Goal: Navigation & Orientation: Find specific page/section

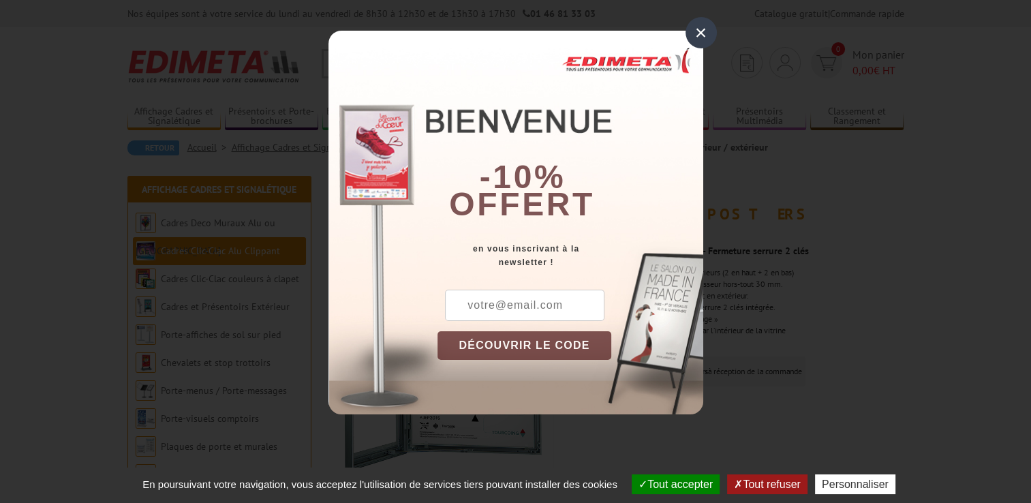
click at [705, 34] on div "×" at bounding box center [701, 32] width 31 height 31
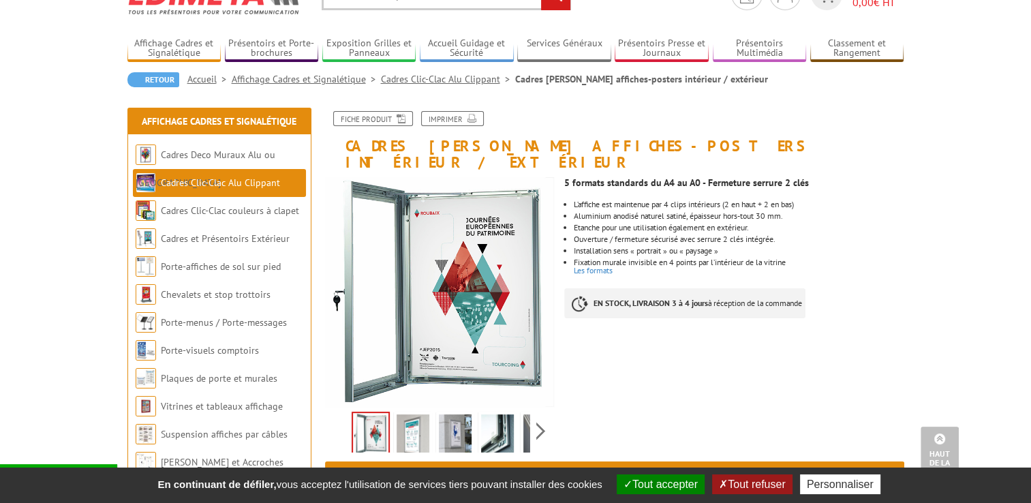
scroll to position [68, 0]
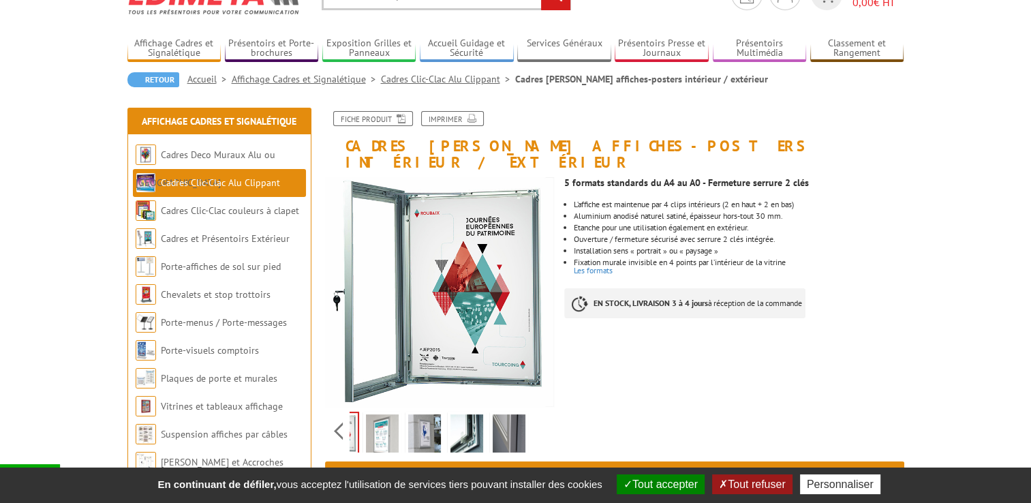
click at [540, 414] on div "Previous Next" at bounding box center [440, 431] width 230 height 48
click at [333, 416] on div "Previous Next" at bounding box center [440, 431] width 230 height 48
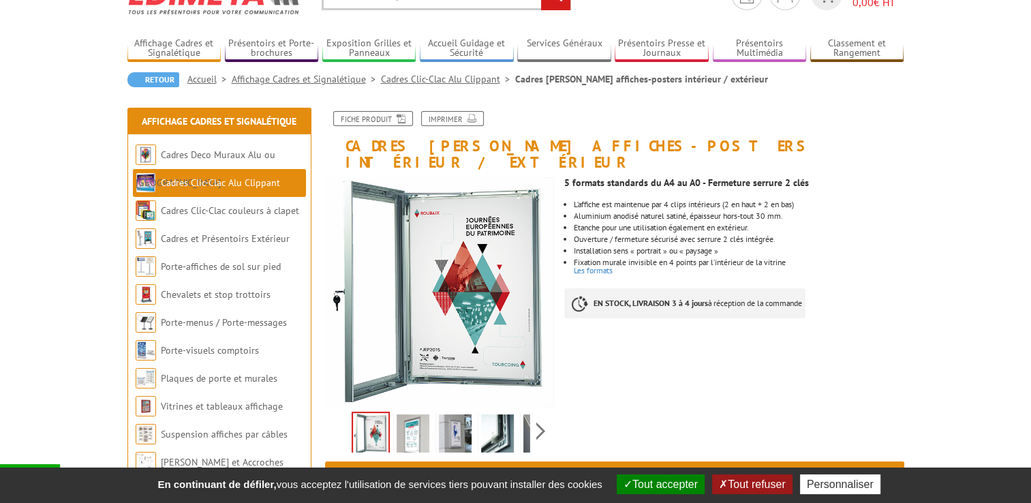
click at [368, 423] on img at bounding box center [370, 434] width 35 height 42
click at [414, 421] on img at bounding box center [413, 435] width 33 height 42
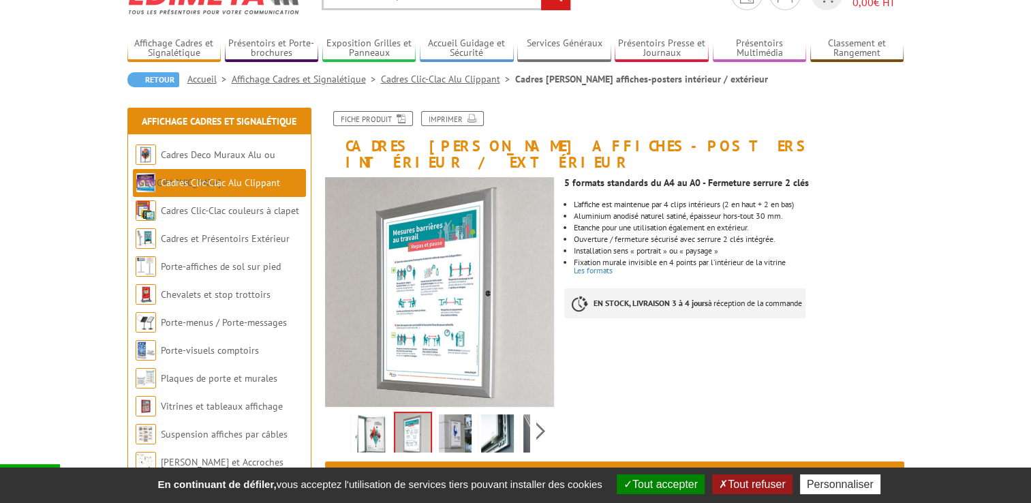
click at [449, 418] on img at bounding box center [455, 435] width 33 height 42
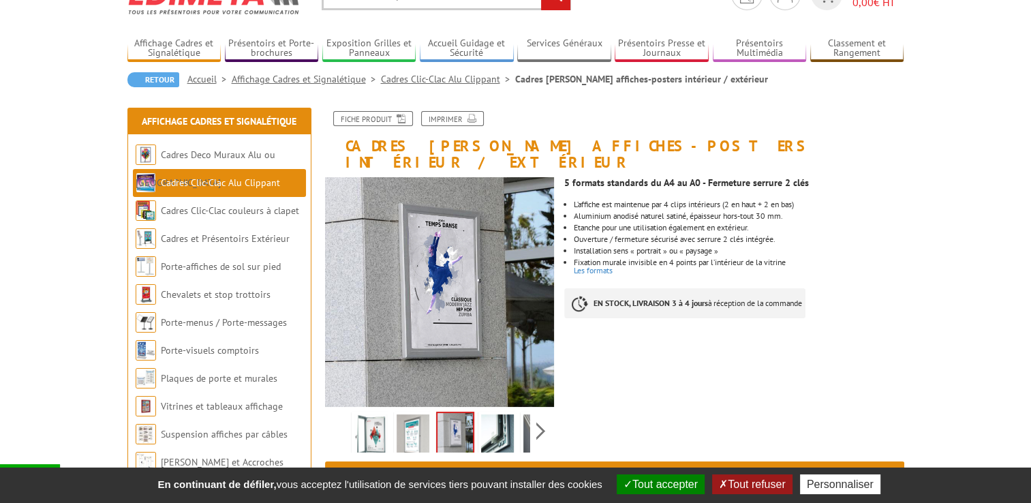
click at [494, 421] on img at bounding box center [497, 435] width 33 height 42
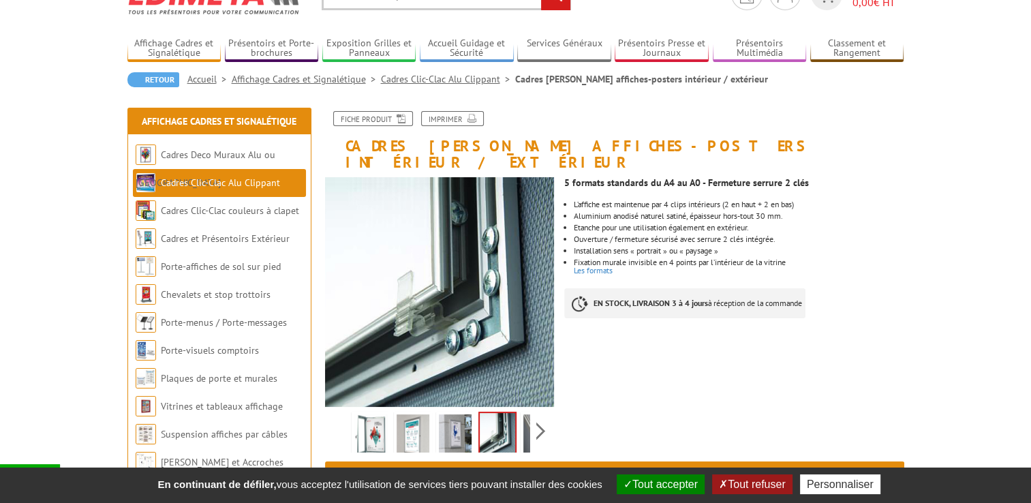
click at [539, 416] on div "Previous Next" at bounding box center [440, 431] width 230 height 48
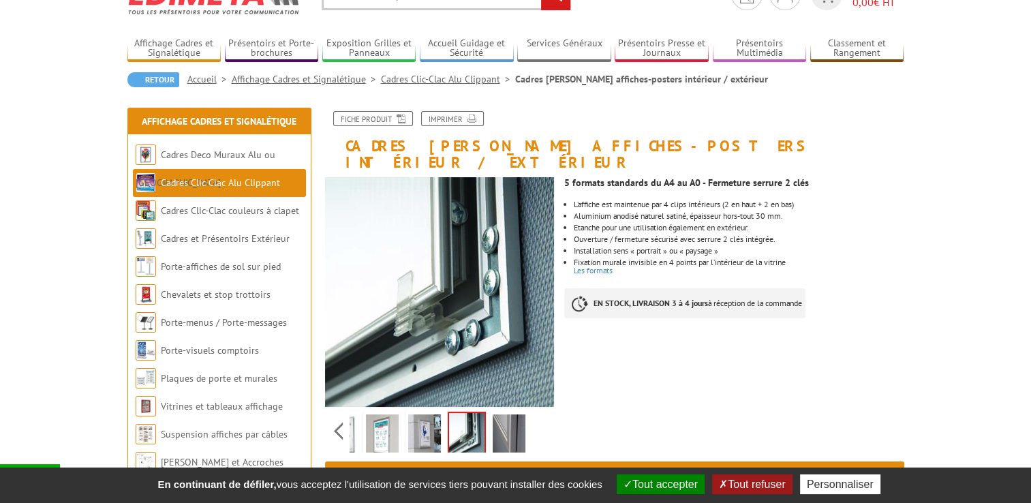
click at [504, 423] on img at bounding box center [509, 435] width 33 height 42
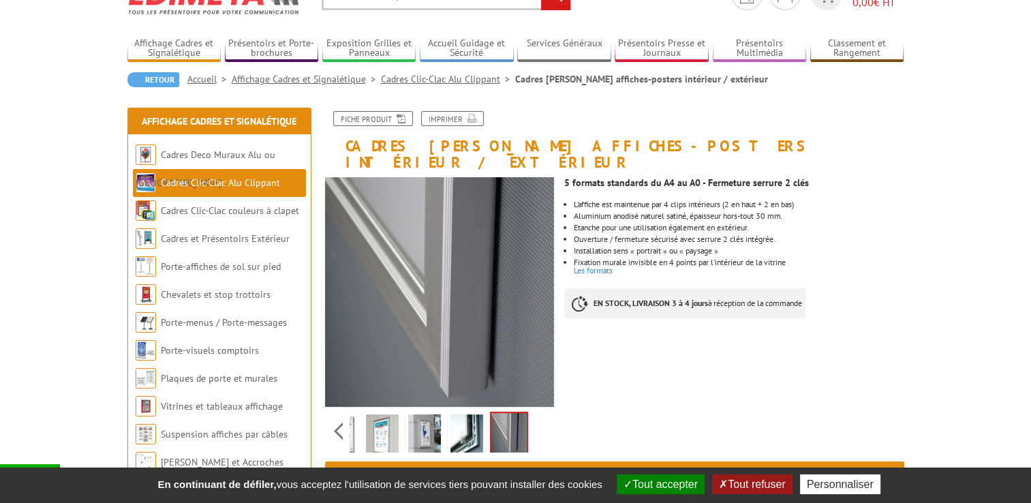
click at [468, 423] on img at bounding box center [467, 435] width 33 height 42
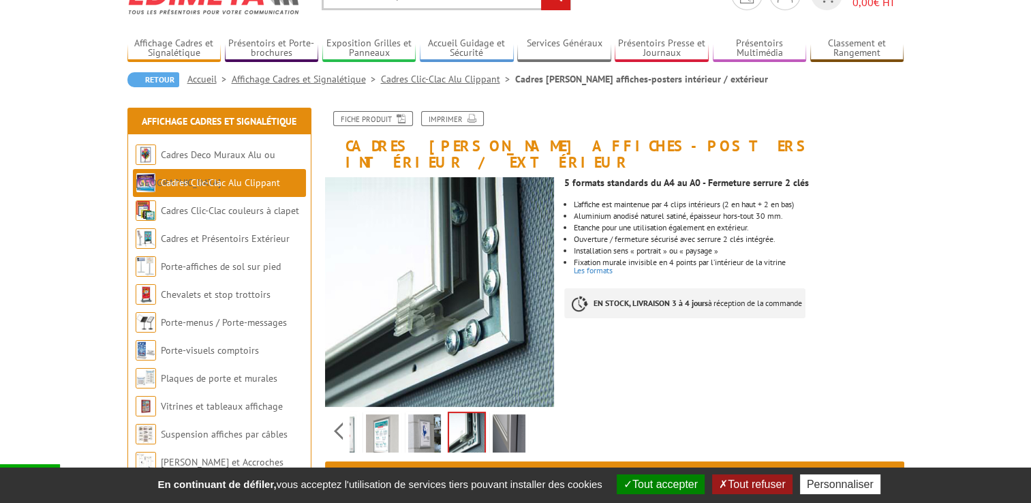
click at [423, 418] on img at bounding box center [424, 435] width 33 height 42
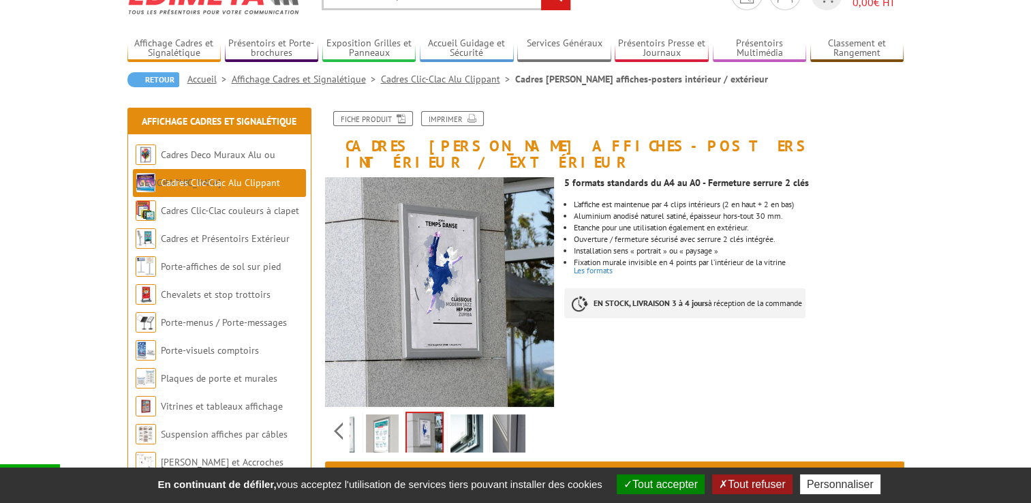
click at [382, 418] on img at bounding box center [382, 435] width 33 height 42
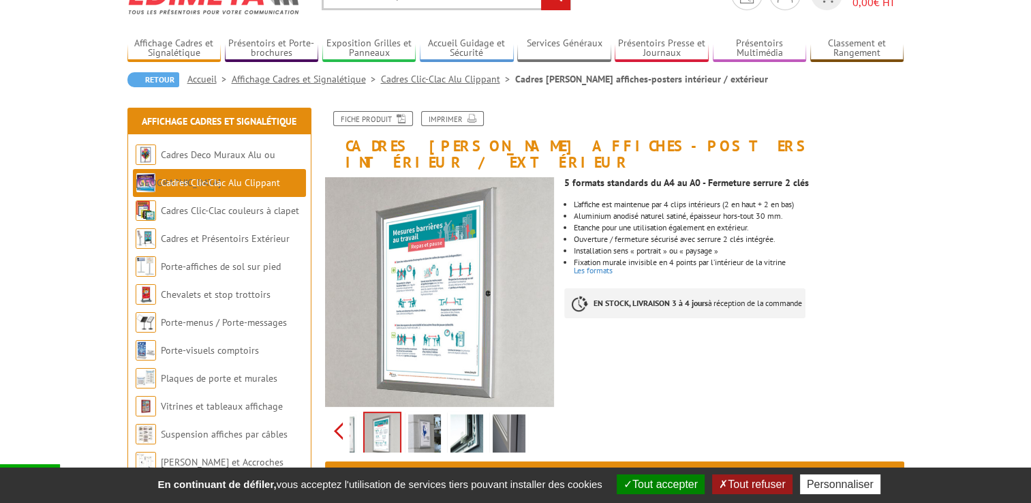
click at [335, 416] on div "Previous Next" at bounding box center [440, 431] width 230 height 48
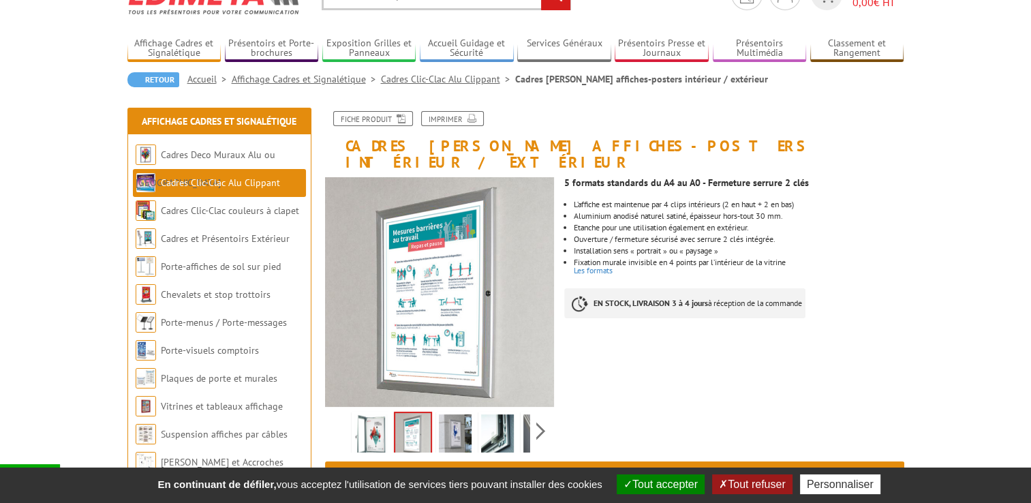
click at [363, 417] on img at bounding box center [370, 435] width 33 height 42
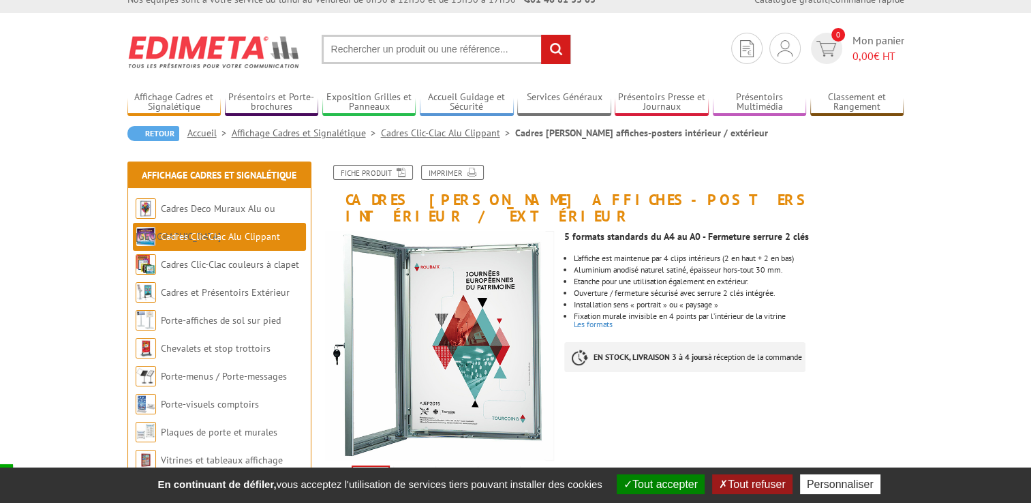
scroll to position [0, 0]
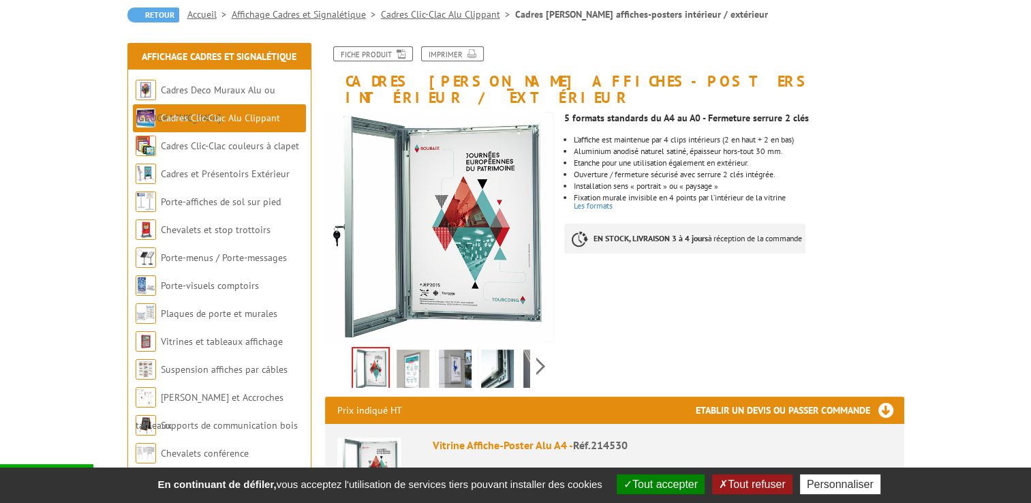
scroll to position [136, 0]
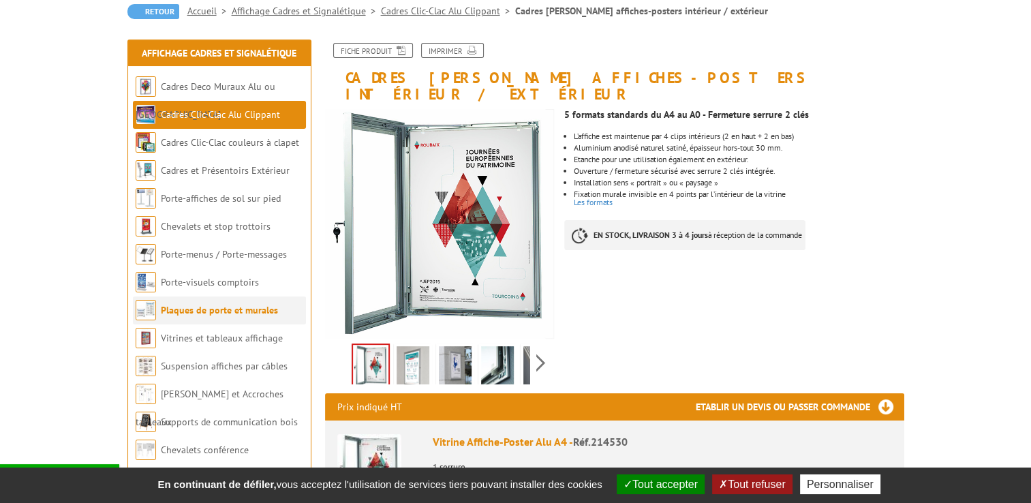
click at [203, 314] on link "Plaques de porte et murales" at bounding box center [219, 310] width 117 height 12
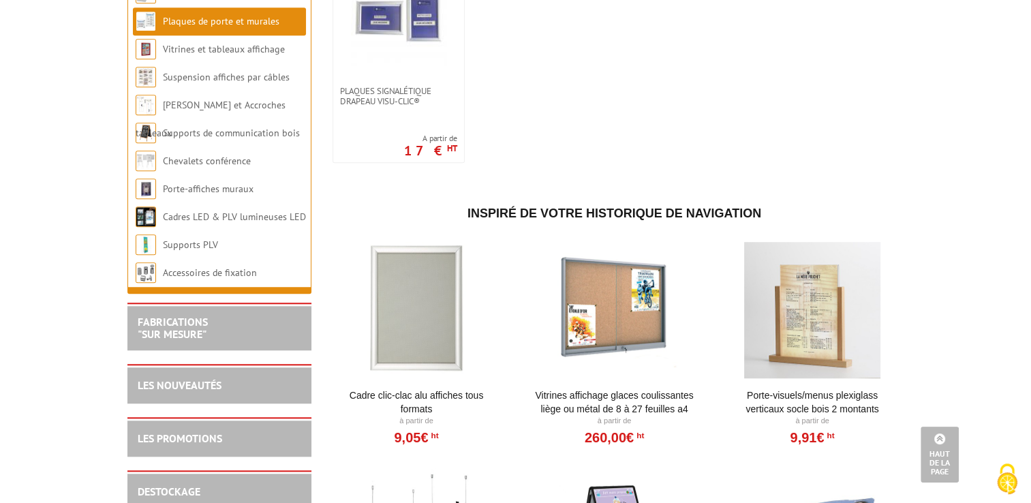
scroll to position [750, 0]
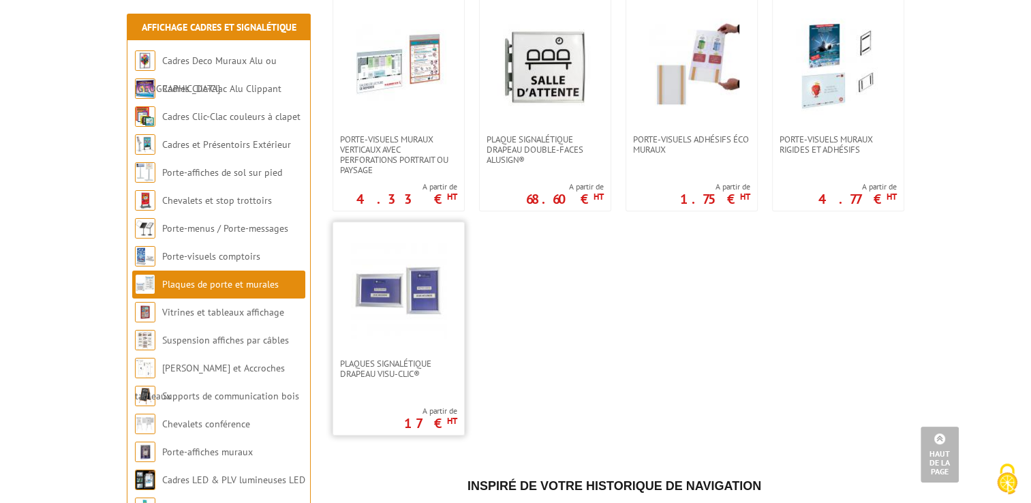
click at [395, 326] on img at bounding box center [398, 290] width 95 height 95
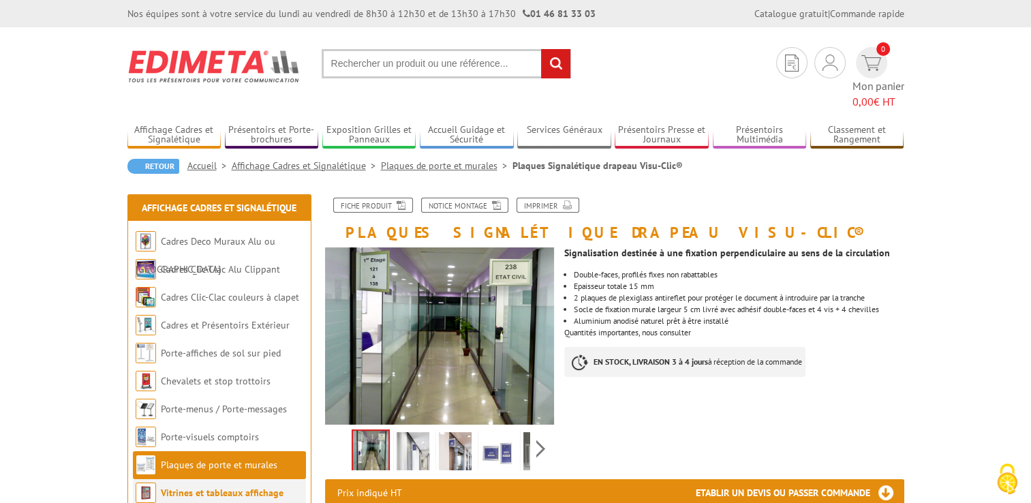
click at [230, 487] on link "Vitrines et tableaux affichage" at bounding box center [222, 493] width 123 height 12
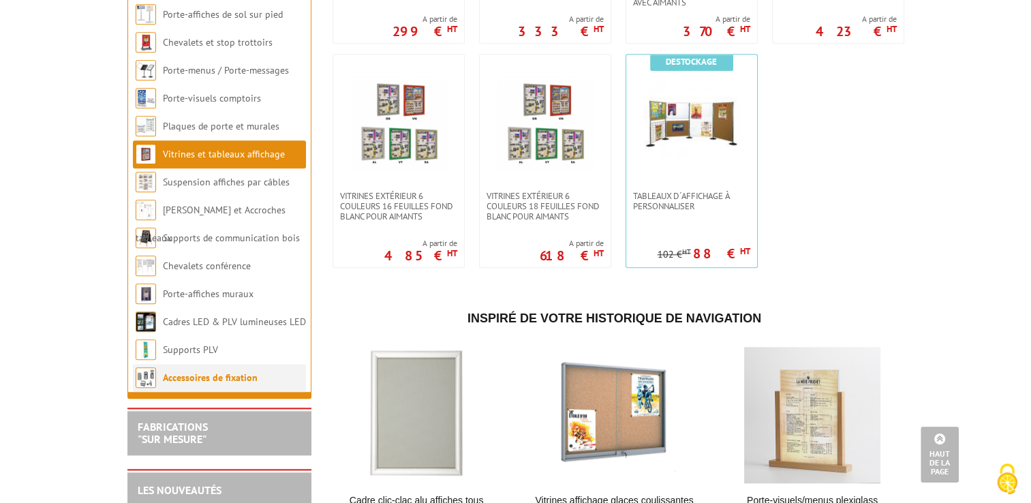
scroll to position [1363, 0]
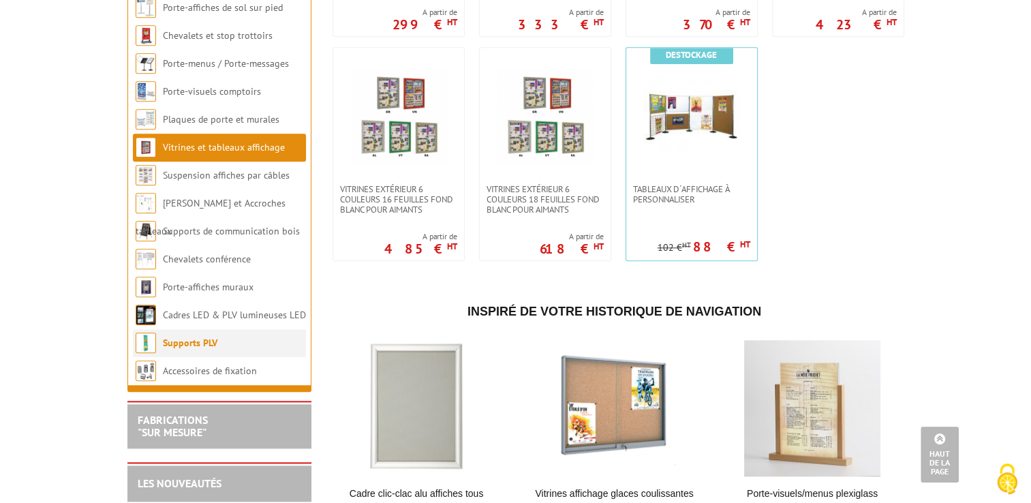
click at [202, 349] on link "Supports PLV" at bounding box center [190, 343] width 55 height 12
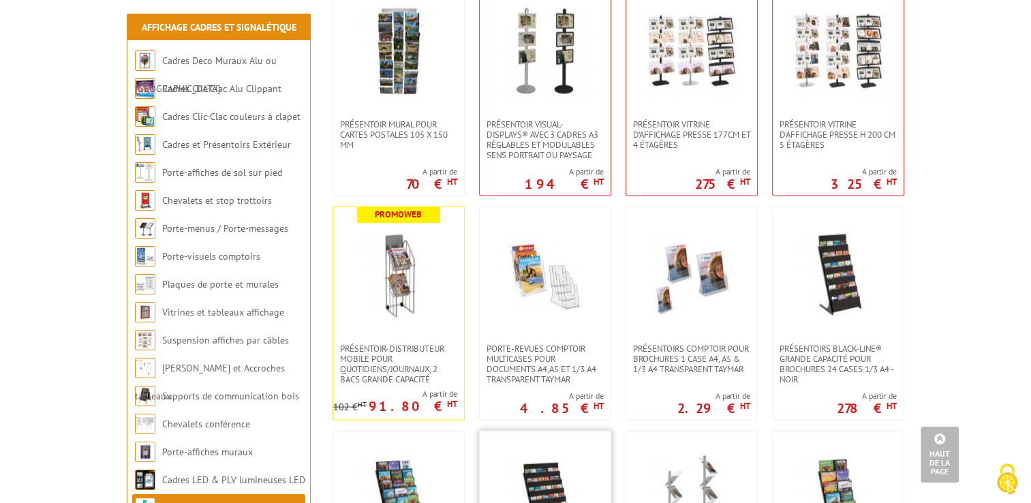
scroll to position [2931, 0]
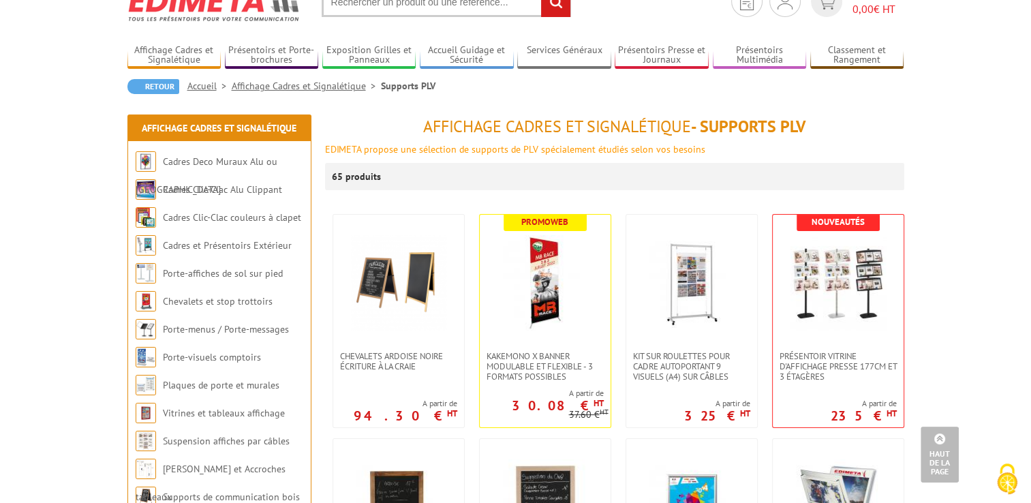
scroll to position [0, 0]
